Goal: Information Seeking & Learning: Find specific fact

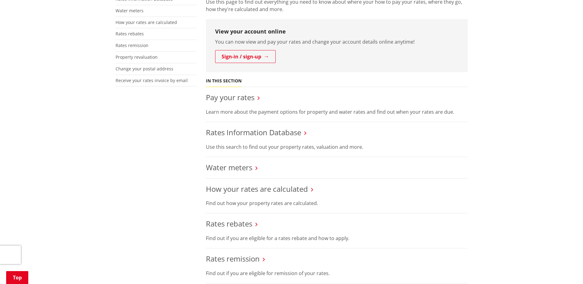
scroll to position [174, 0]
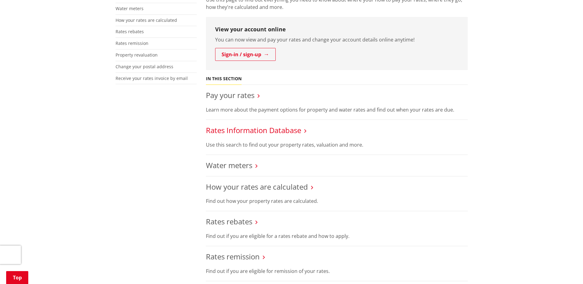
click at [255, 133] on link "Rates Information Database" at bounding box center [253, 130] width 95 height 10
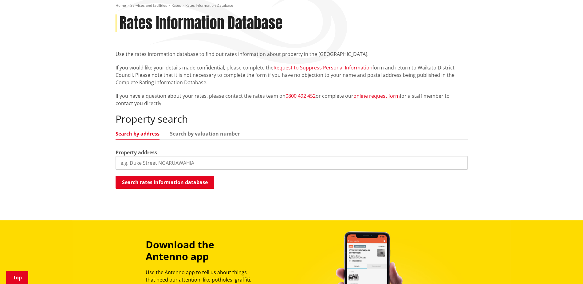
scroll to position [92, 0]
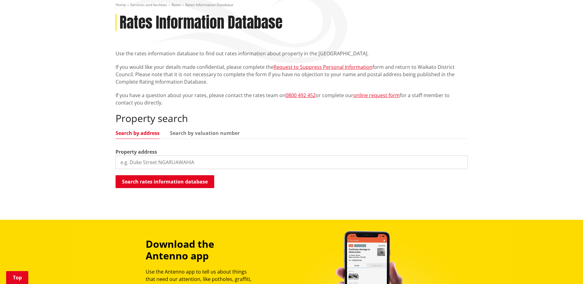
click at [146, 166] on input "search" at bounding box center [292, 163] width 352 height 14
click at [164, 160] on input "search" at bounding box center [292, 163] width 352 height 14
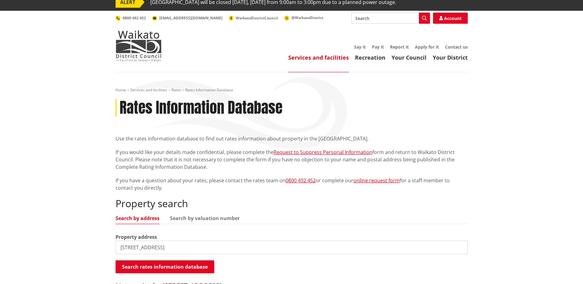
scroll to position [0, 0]
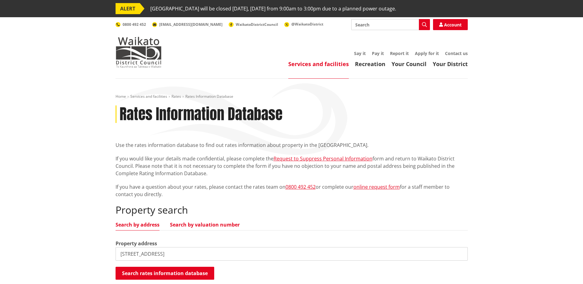
click at [211, 224] on link "Search by valuation number" at bounding box center [205, 224] width 70 height 5
click at [179, 255] on input "34 caernarvon street" at bounding box center [292, 254] width 352 height 14
drag, startPoint x: 179, startPoint y: 255, endPoint x: 111, endPoint y: 251, distance: 67.5
click at [111, 251] on div "Home Services and facilities Rates Rates Information Database Rates Information…" at bounding box center [291, 197] width 361 height 207
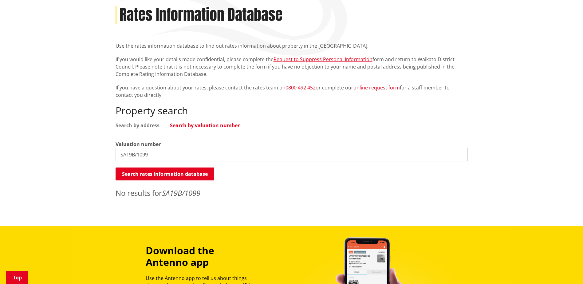
scroll to position [104, 0]
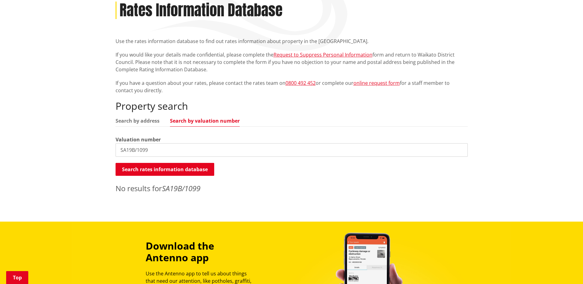
click at [168, 150] on input "SA19B/1099" at bounding box center [292, 150] width 352 height 14
click at [120, 118] on link "Search by address" at bounding box center [138, 120] width 44 height 5
click at [135, 115] on div "Property search Search by address Search by valuation number Property address S…" at bounding box center [292, 146] width 352 height 93
click at [153, 152] on input "SA19B/1099" at bounding box center [292, 150] width 352 height 14
drag, startPoint x: 115, startPoint y: 149, endPoint x: 109, endPoint y: 149, distance: 6.1
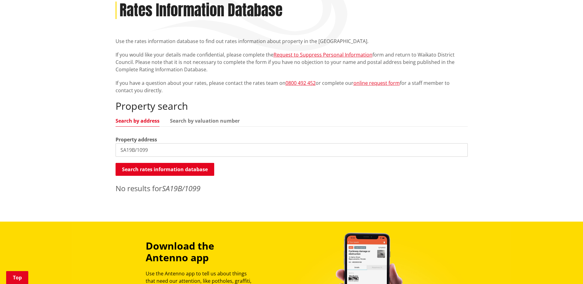
click at [109, 149] on div "Home Services and facilities Rates Rates Information Database Rates Information…" at bounding box center [291, 98] width 583 height 247
click at [172, 148] on input "34 Caernarvon street" at bounding box center [292, 150] width 352 height 14
drag, startPoint x: 175, startPoint y: 151, endPoint x: 89, endPoint y: 149, distance: 86.4
click at [89, 149] on div "Home Services and facilities Rates Rates Information Database Rates Information…" at bounding box center [291, 98] width 583 height 247
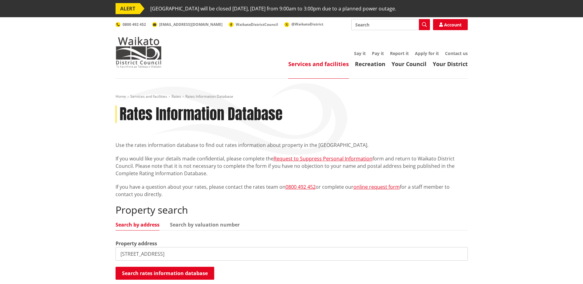
scroll to position [32, 0]
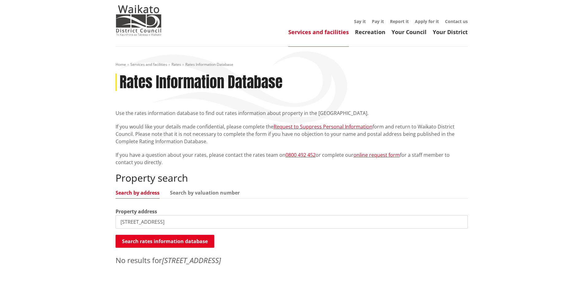
drag, startPoint x: 177, startPoint y: 223, endPoint x: 173, endPoint y: 223, distance: 4.3
drag, startPoint x: 127, startPoint y: 221, endPoint x: 116, endPoint y: 219, distance: 11.9
click at [116, 219] on input "34 Caernarvon street" at bounding box center [292, 222] width 352 height 14
click at [174, 221] on input "Caernarvon street" at bounding box center [292, 222] width 352 height 14
type input "Caernarvon street"
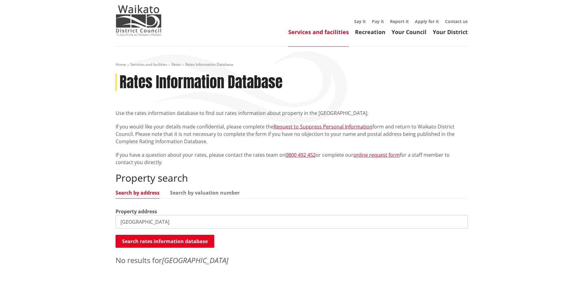
click at [502, 54] on div "Home Services and facilities Rates Rates Information Database Rates Information…" at bounding box center [291, 170] width 583 height 247
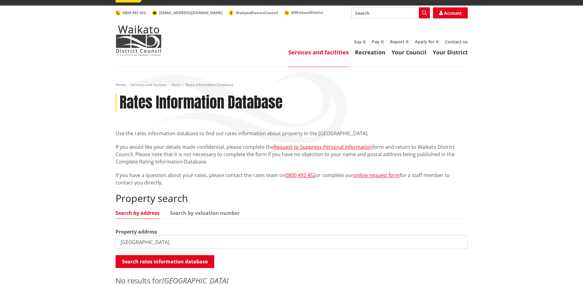
scroll to position [0, 0]
